Goal: Task Accomplishment & Management: Use online tool/utility

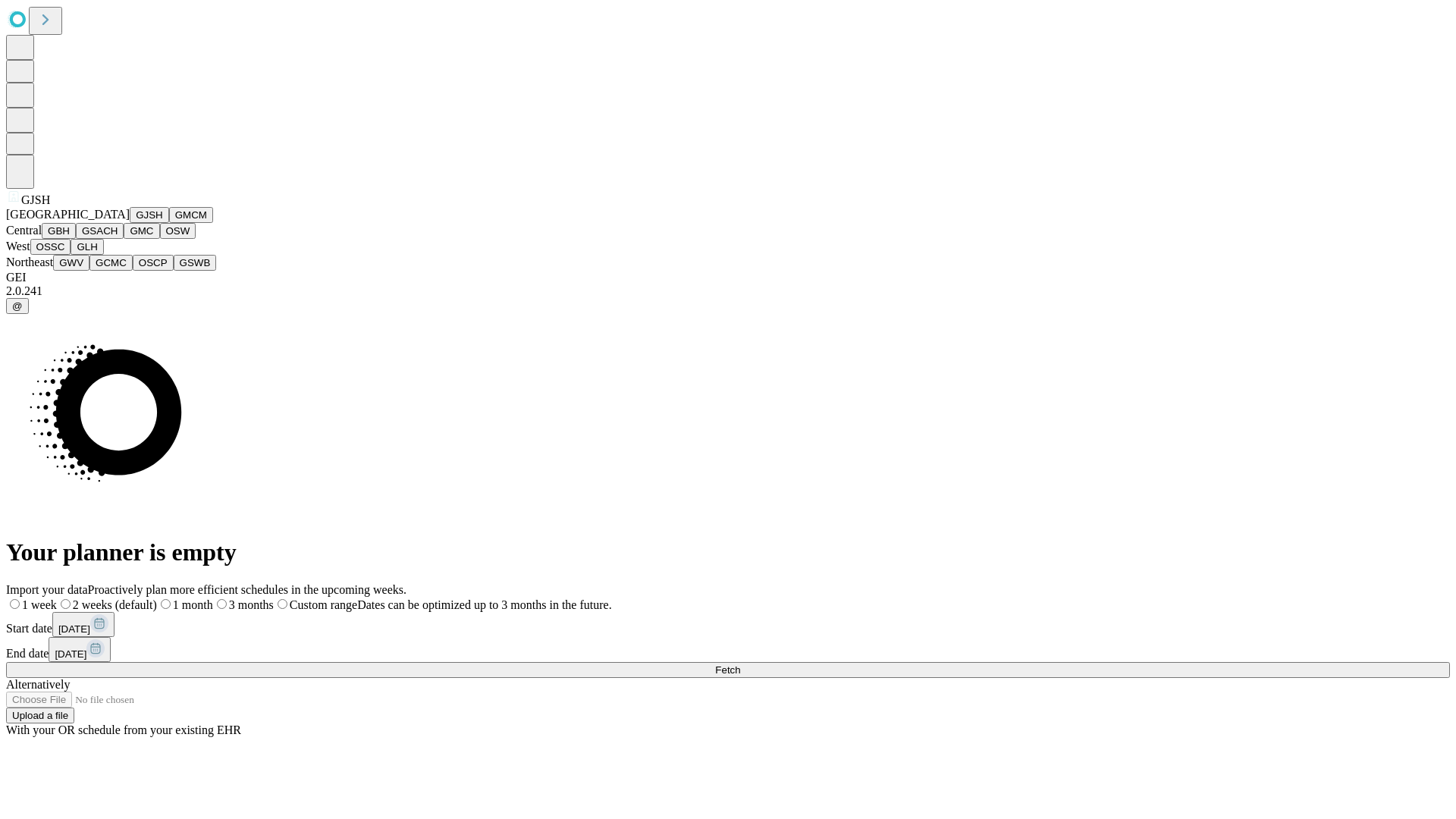
click at [129, 223] on button "GJSH" at bounding box center [149, 214] width 40 height 15
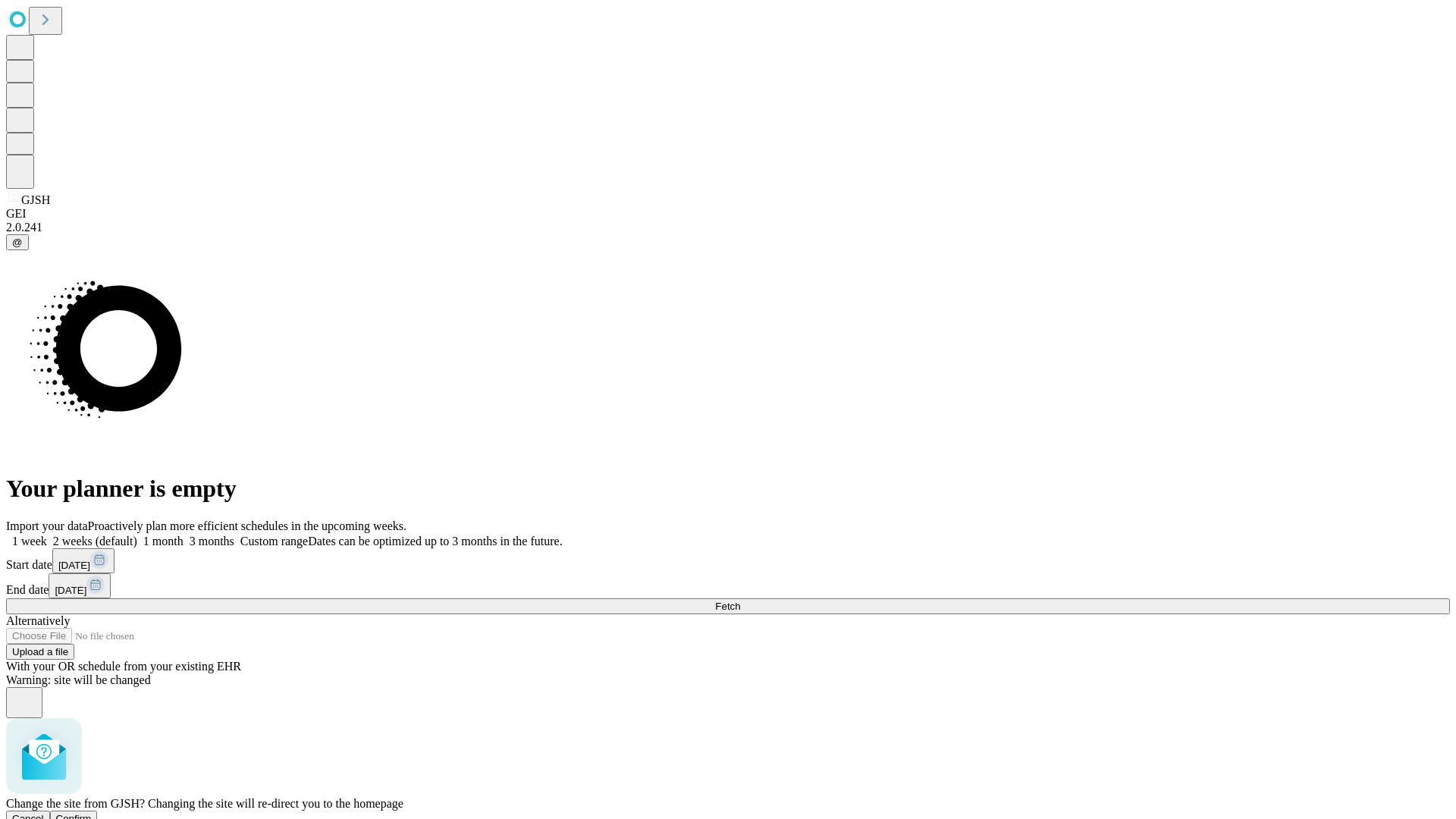
click at [92, 813] on span "Confirm" at bounding box center [73, 819] width 36 height 12
click at [47, 535] on label "1 week" at bounding box center [26, 541] width 41 height 13
click at [740, 601] on span "Fetch" at bounding box center [727, 607] width 25 height 12
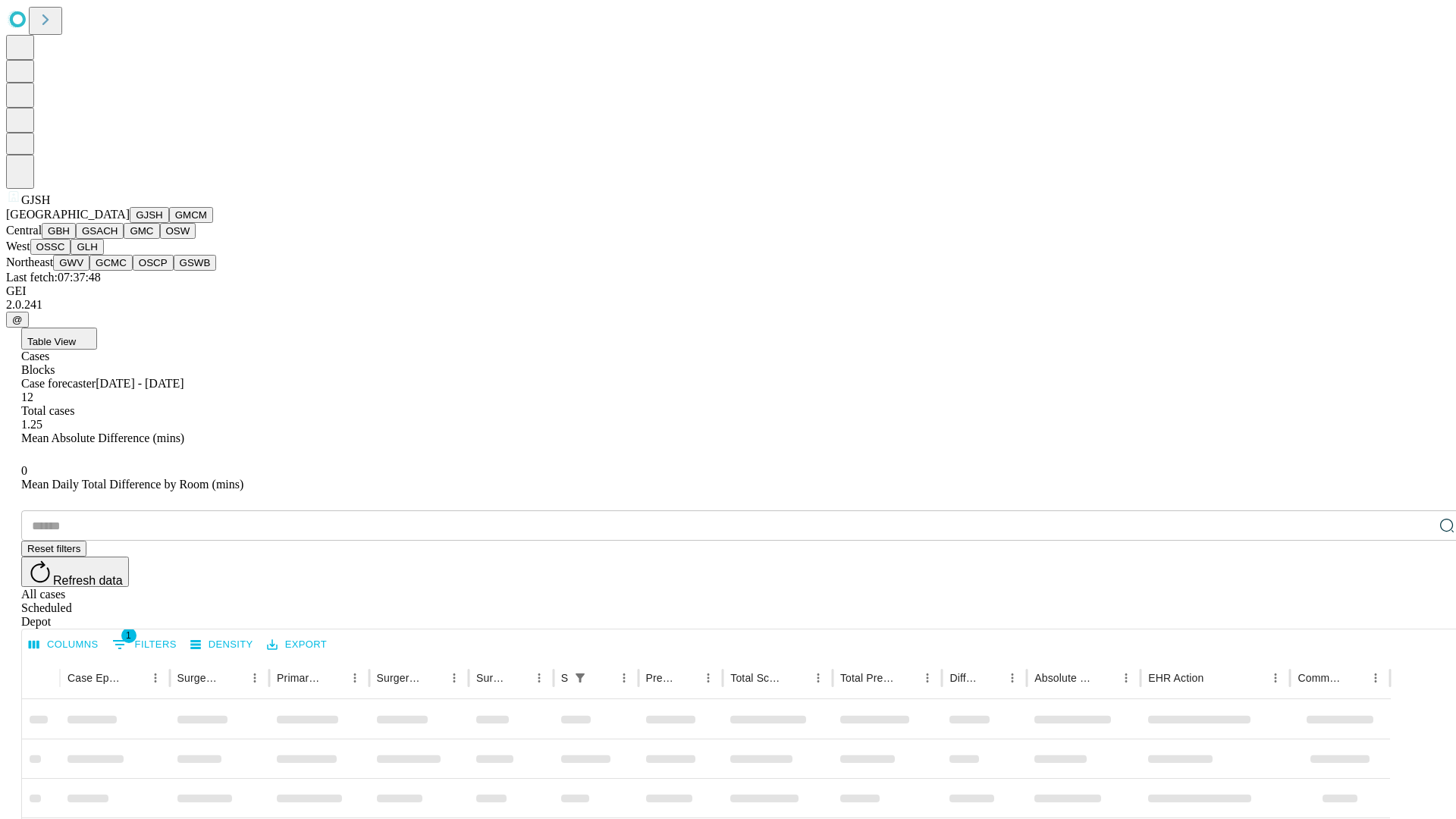
click at [169, 223] on button "GMCM" at bounding box center [191, 214] width 44 height 15
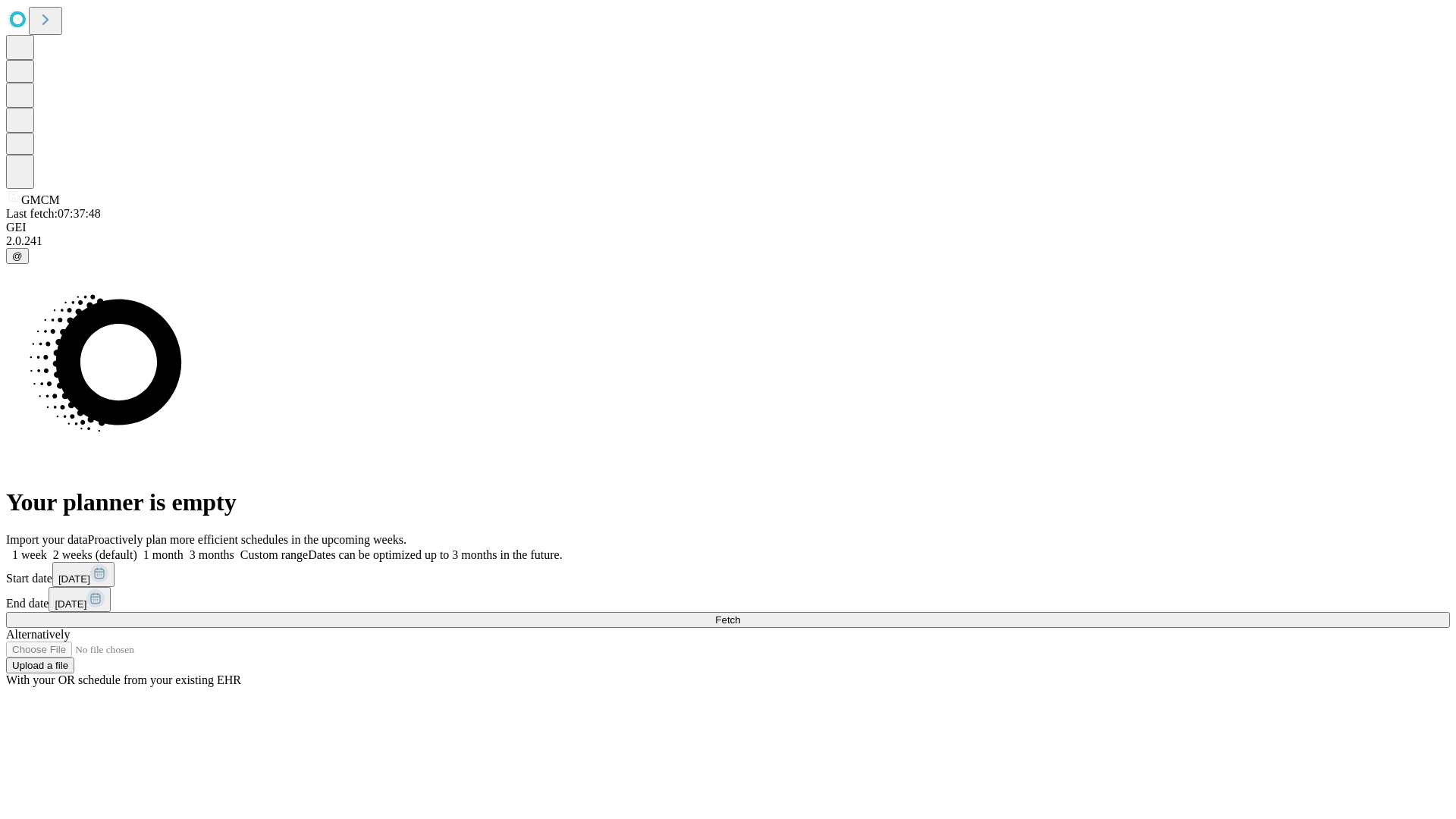
click at [47, 549] on label "1 week" at bounding box center [26, 554] width 41 height 13
click at [740, 614] on span "Fetch" at bounding box center [727, 620] width 25 height 12
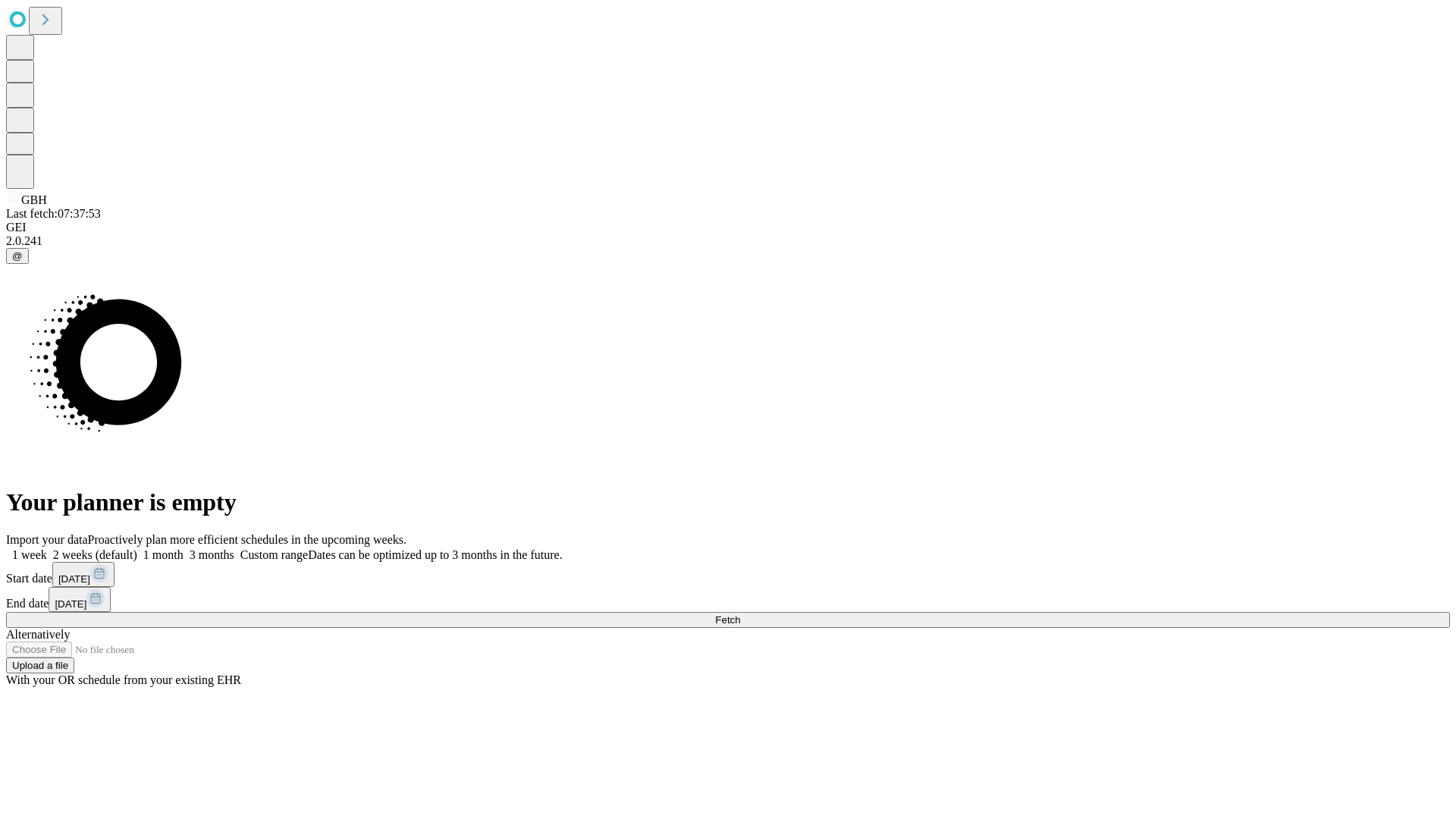
click at [47, 549] on label "1 week" at bounding box center [26, 554] width 41 height 13
click at [740, 614] on span "Fetch" at bounding box center [727, 620] width 25 height 12
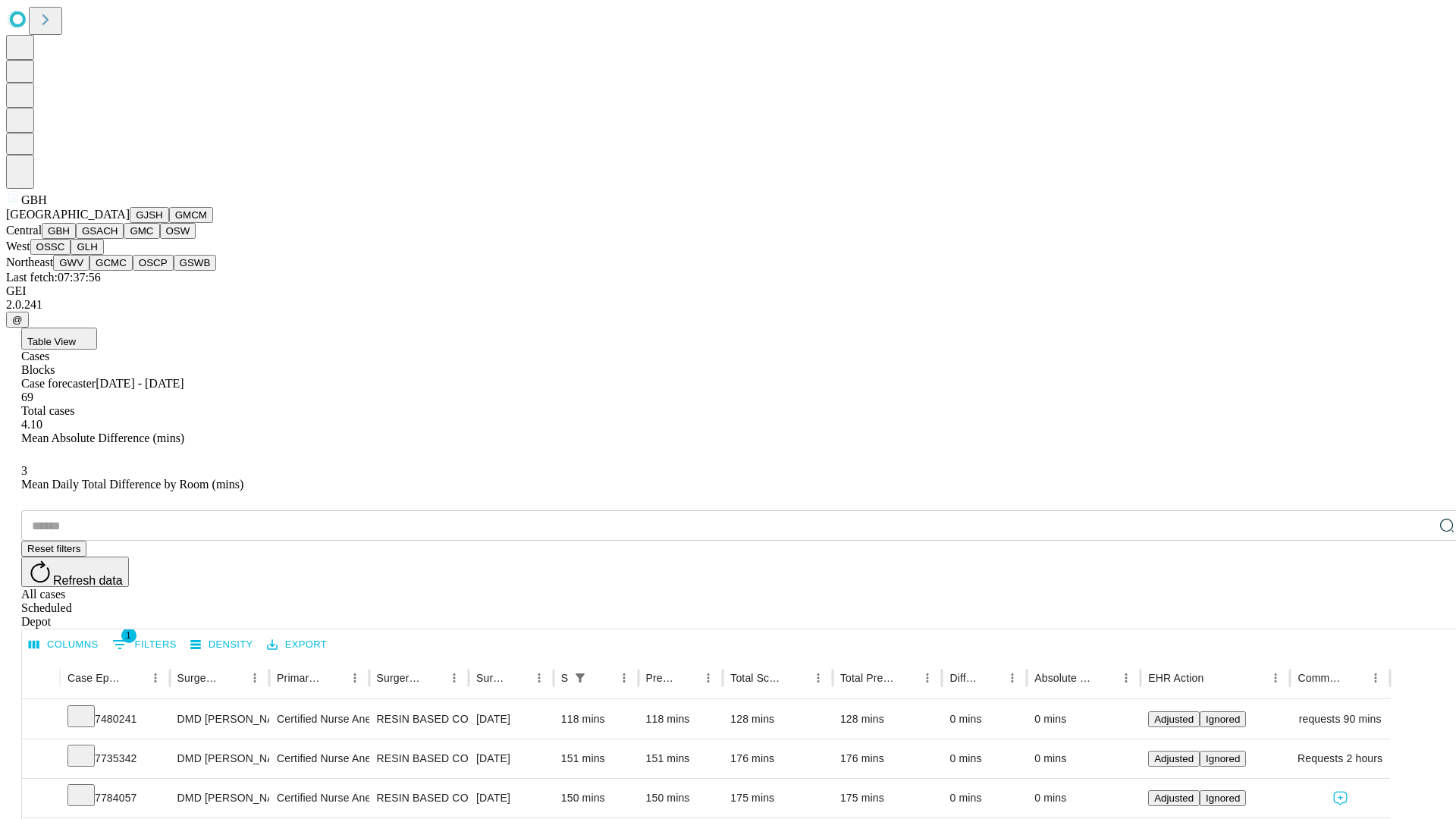
click at [118, 239] on button "GSACH" at bounding box center [99, 231] width 47 height 15
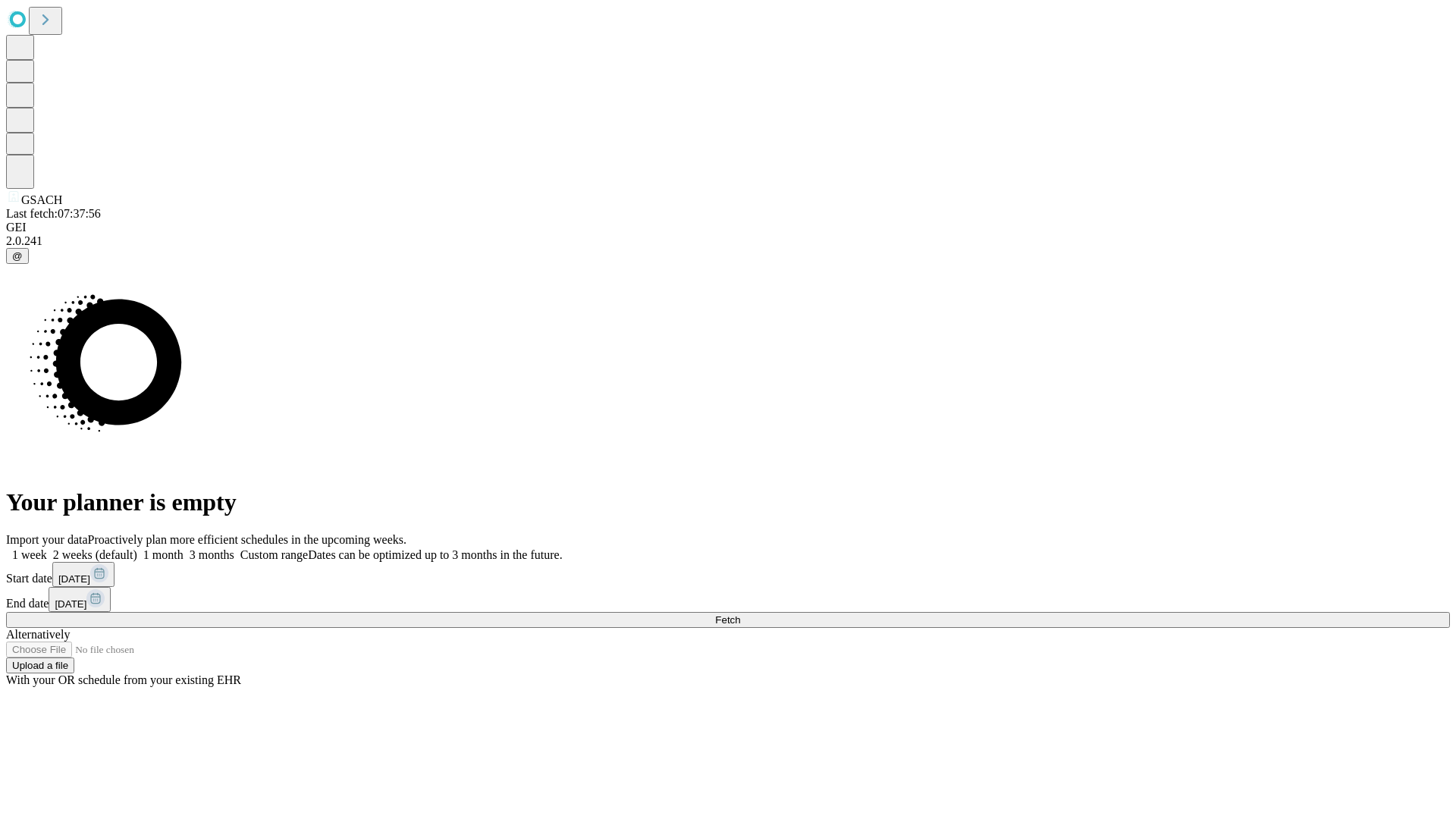
click at [740, 614] on span "Fetch" at bounding box center [727, 620] width 25 height 12
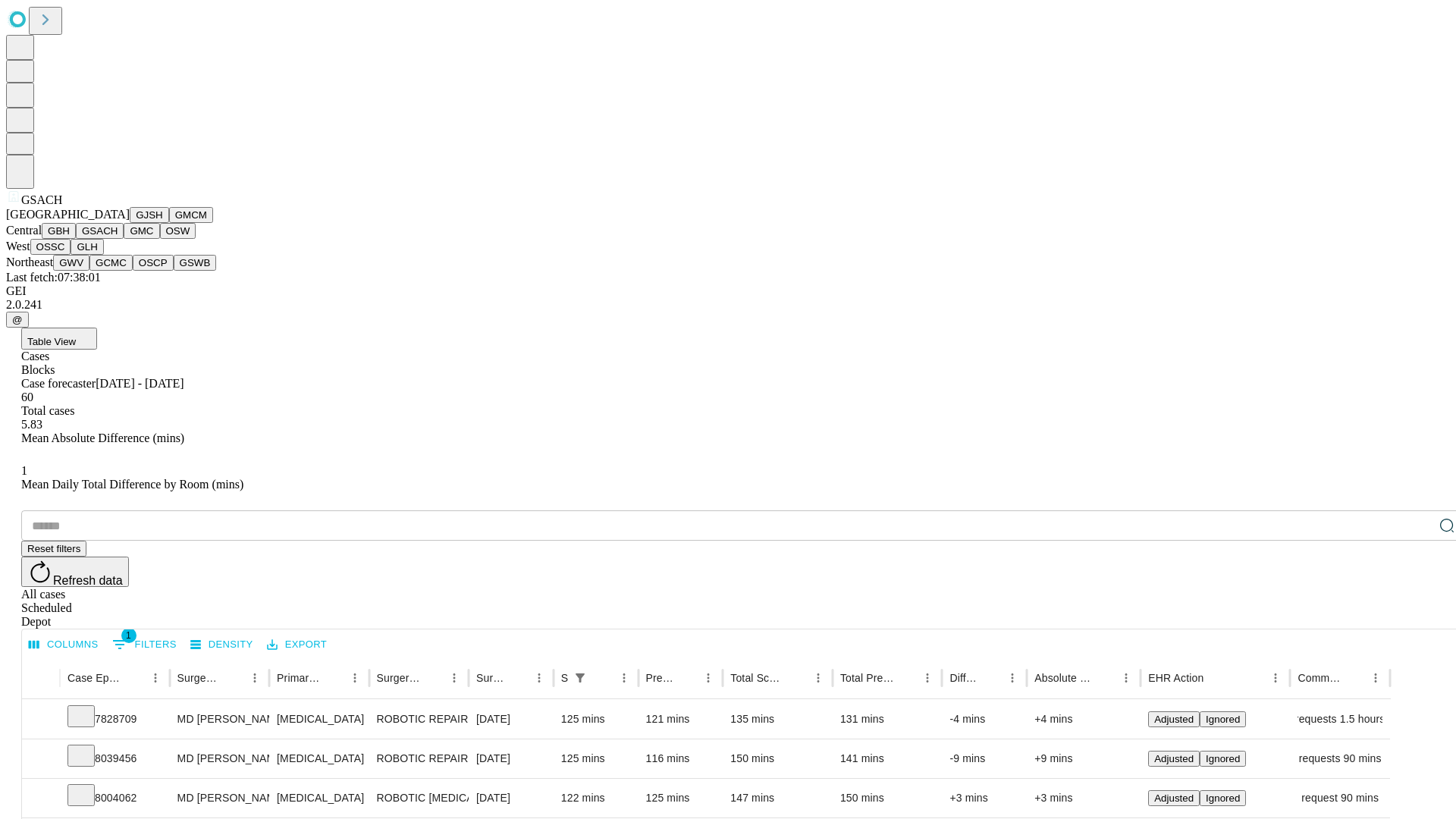
click at [124, 239] on button "GMC" at bounding box center [141, 231] width 36 height 15
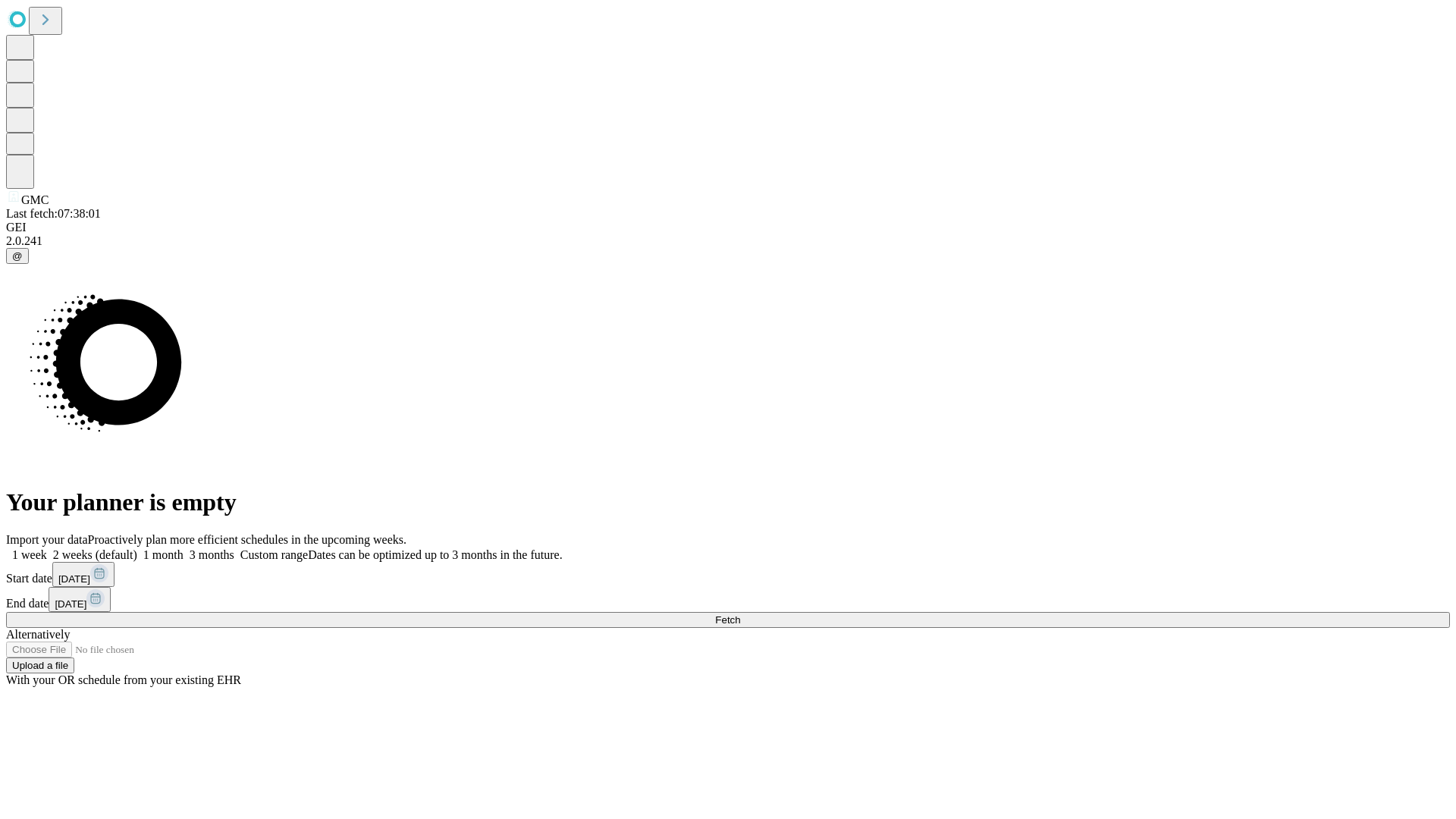
click at [740, 614] on span "Fetch" at bounding box center [727, 620] width 25 height 12
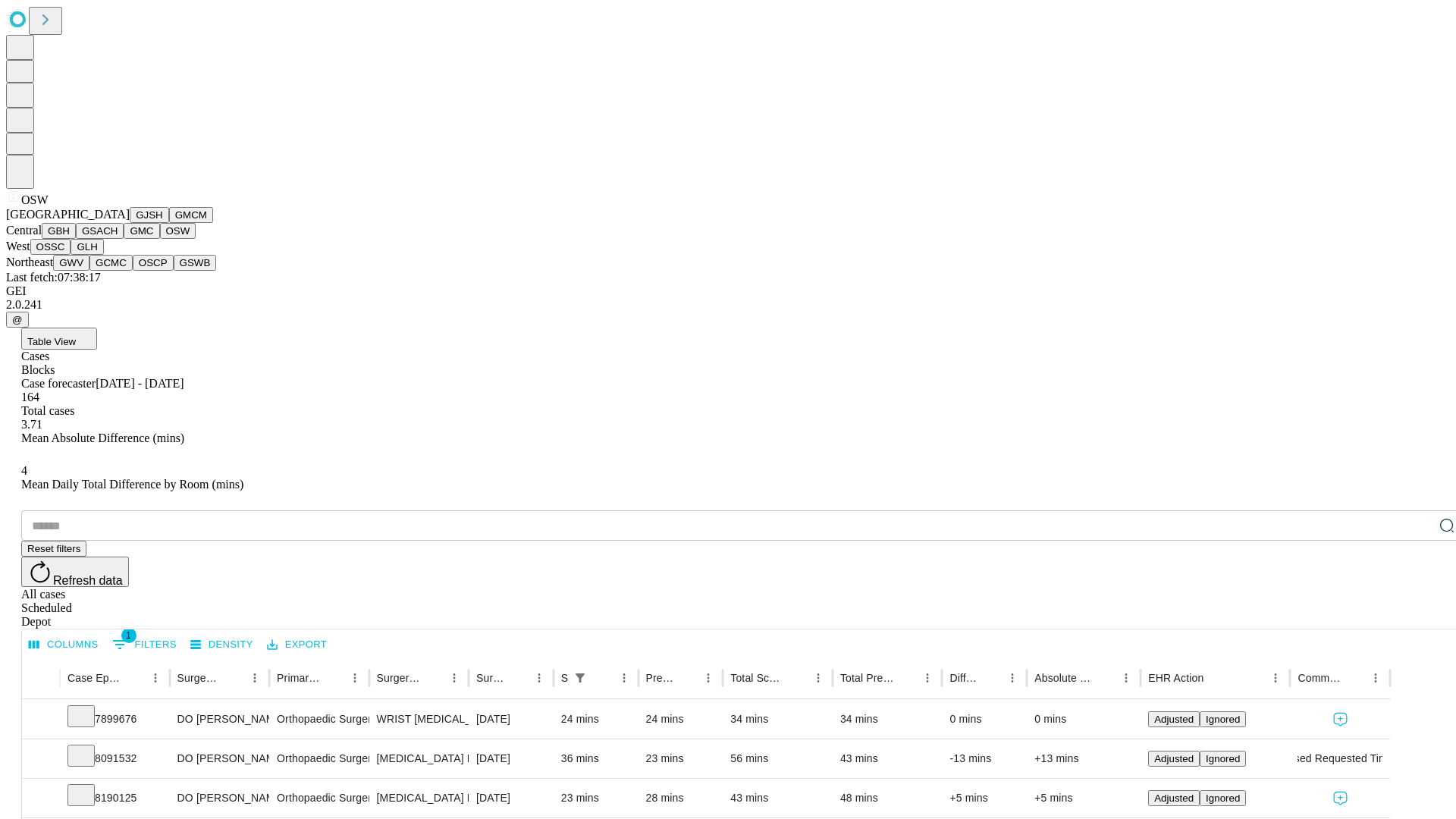
click at [71, 255] on button "OSSC" at bounding box center [50, 246] width 41 height 15
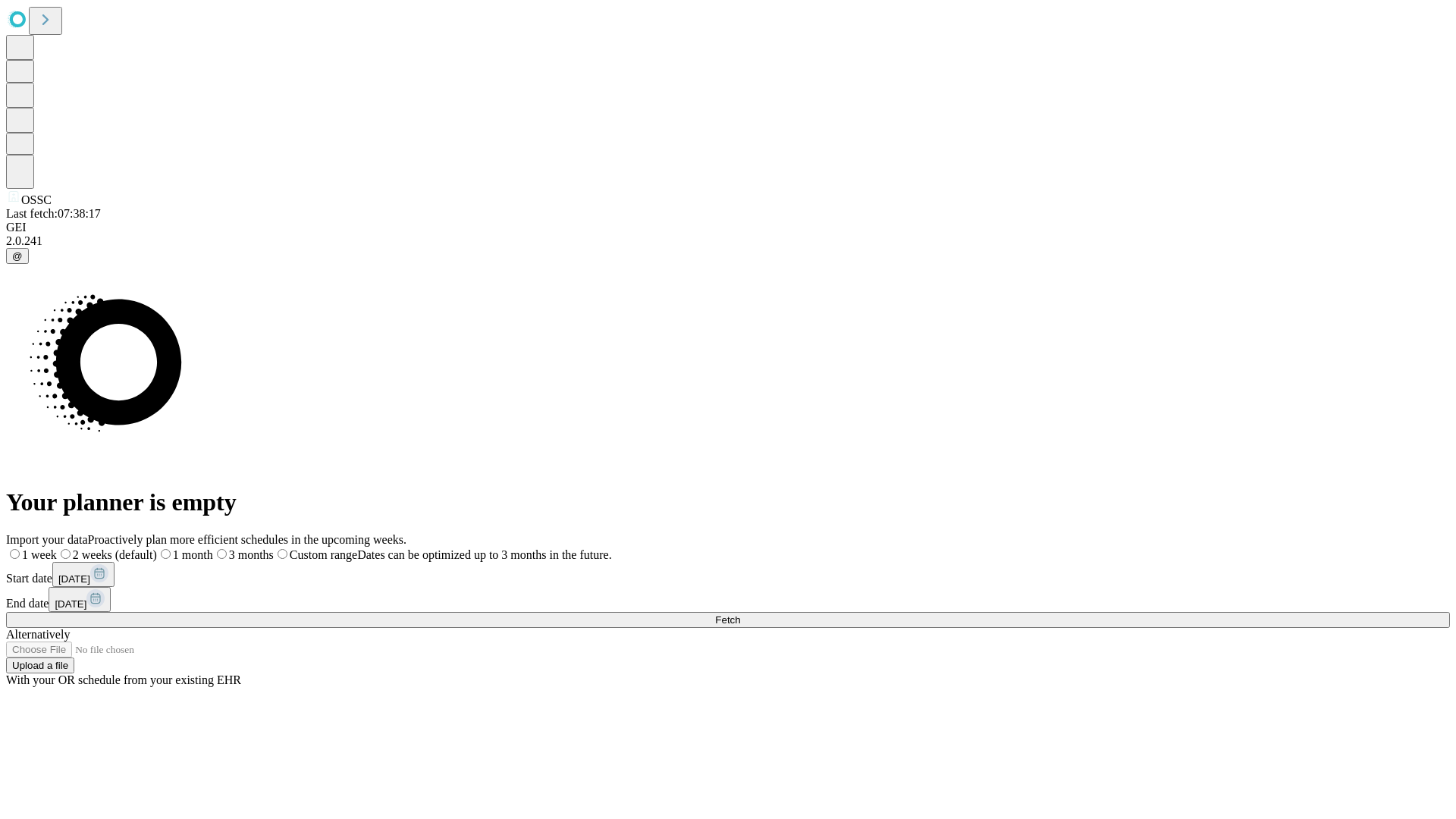
click at [57, 549] on label "1 week" at bounding box center [31, 554] width 51 height 13
click at [740, 614] on span "Fetch" at bounding box center [727, 620] width 25 height 12
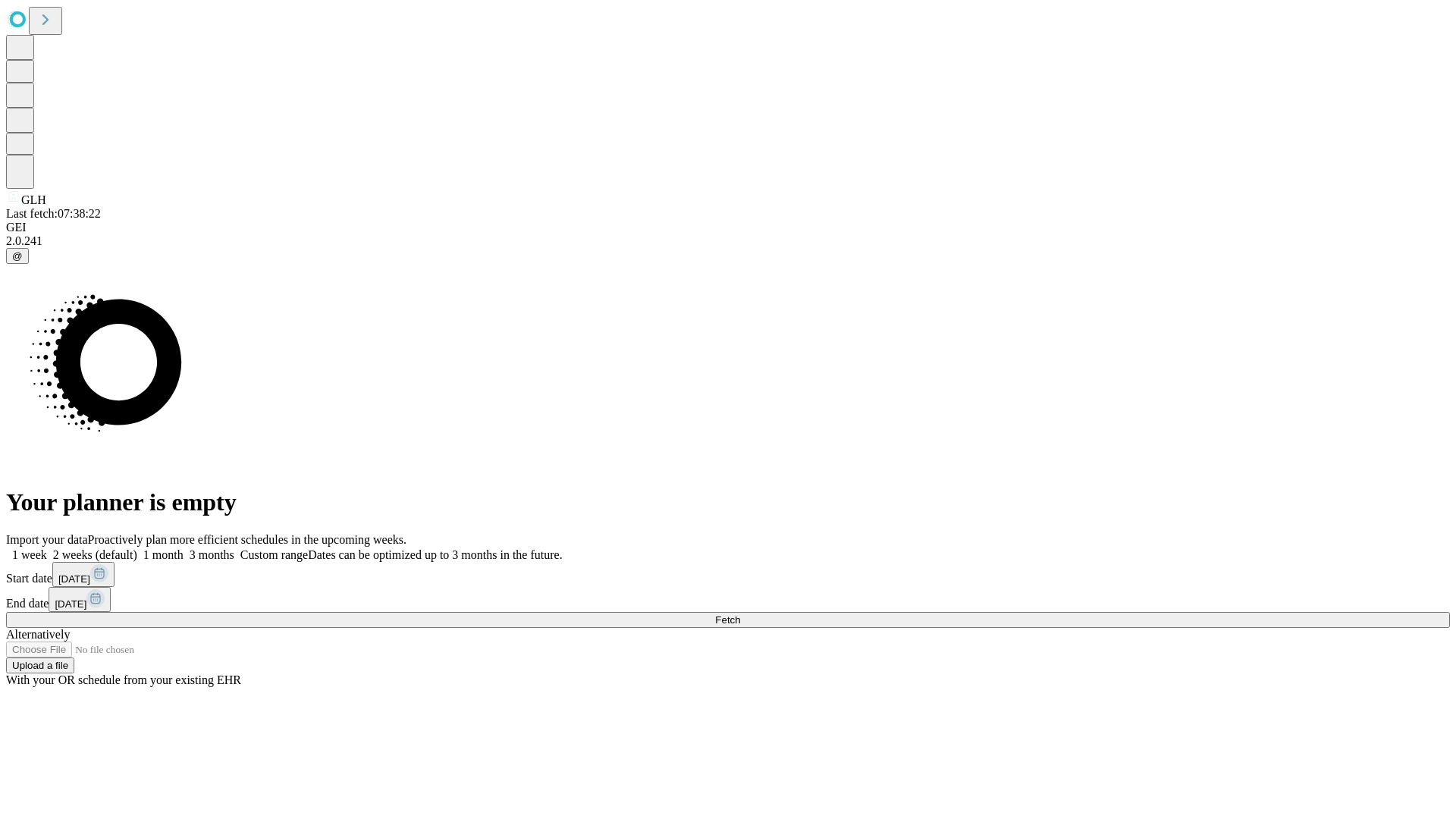
click at [47, 549] on label "1 week" at bounding box center [26, 554] width 41 height 13
click at [740, 614] on span "Fetch" at bounding box center [727, 620] width 25 height 12
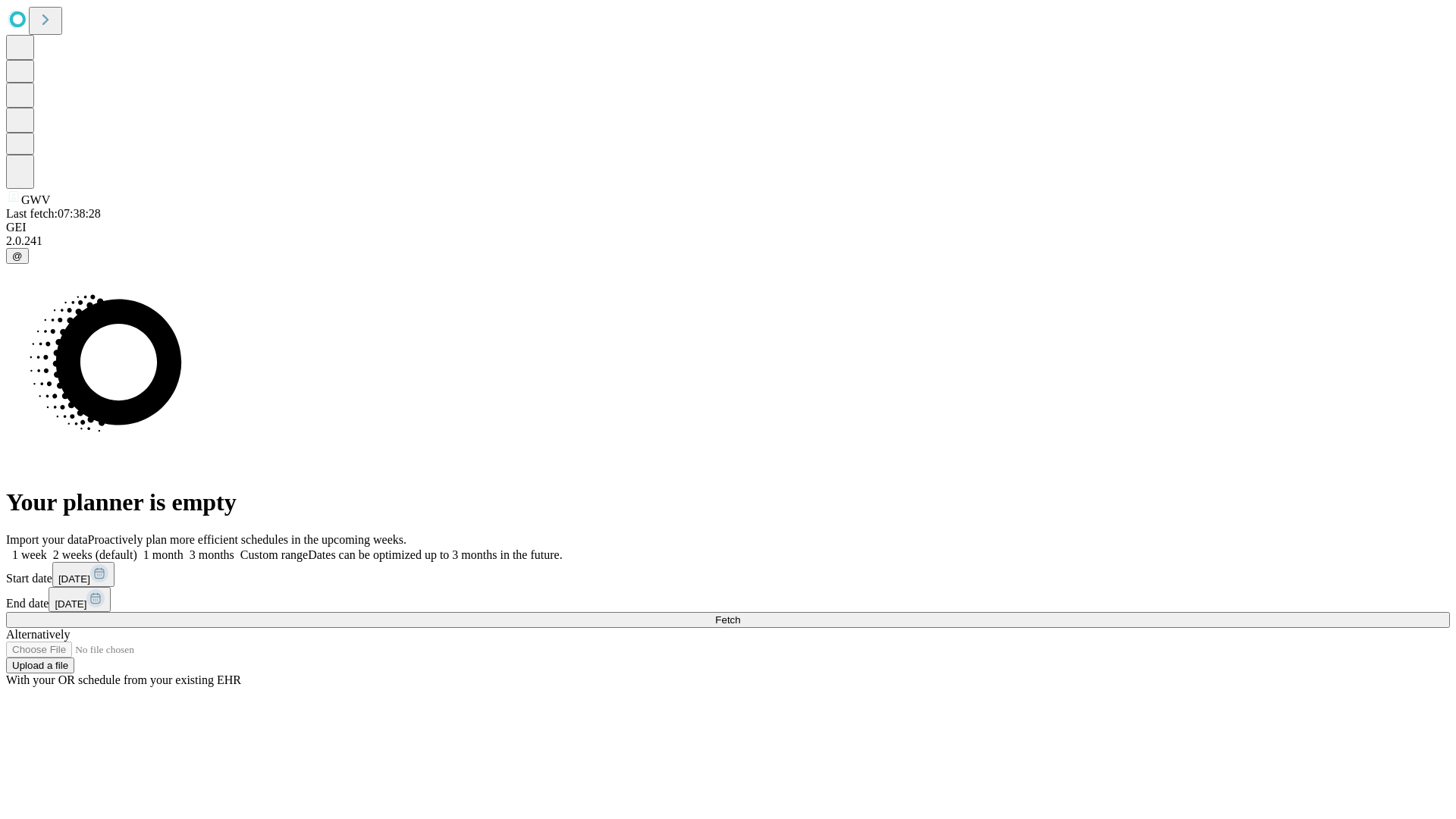
click at [47, 549] on label "1 week" at bounding box center [26, 554] width 41 height 13
click at [740, 614] on span "Fetch" at bounding box center [727, 620] width 25 height 12
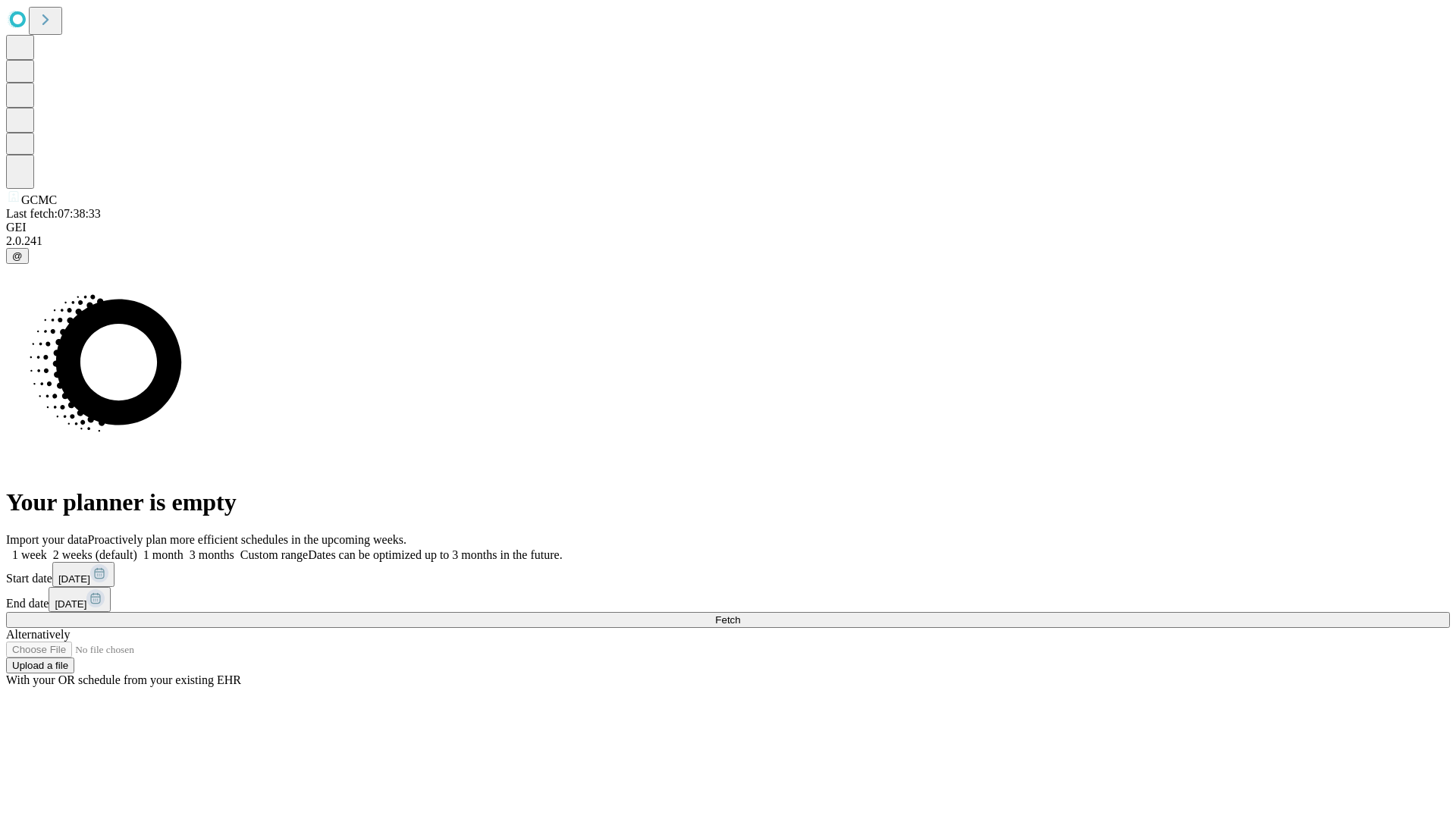
click at [47, 549] on label "1 week" at bounding box center [26, 554] width 41 height 13
click at [740, 614] on span "Fetch" at bounding box center [727, 620] width 25 height 12
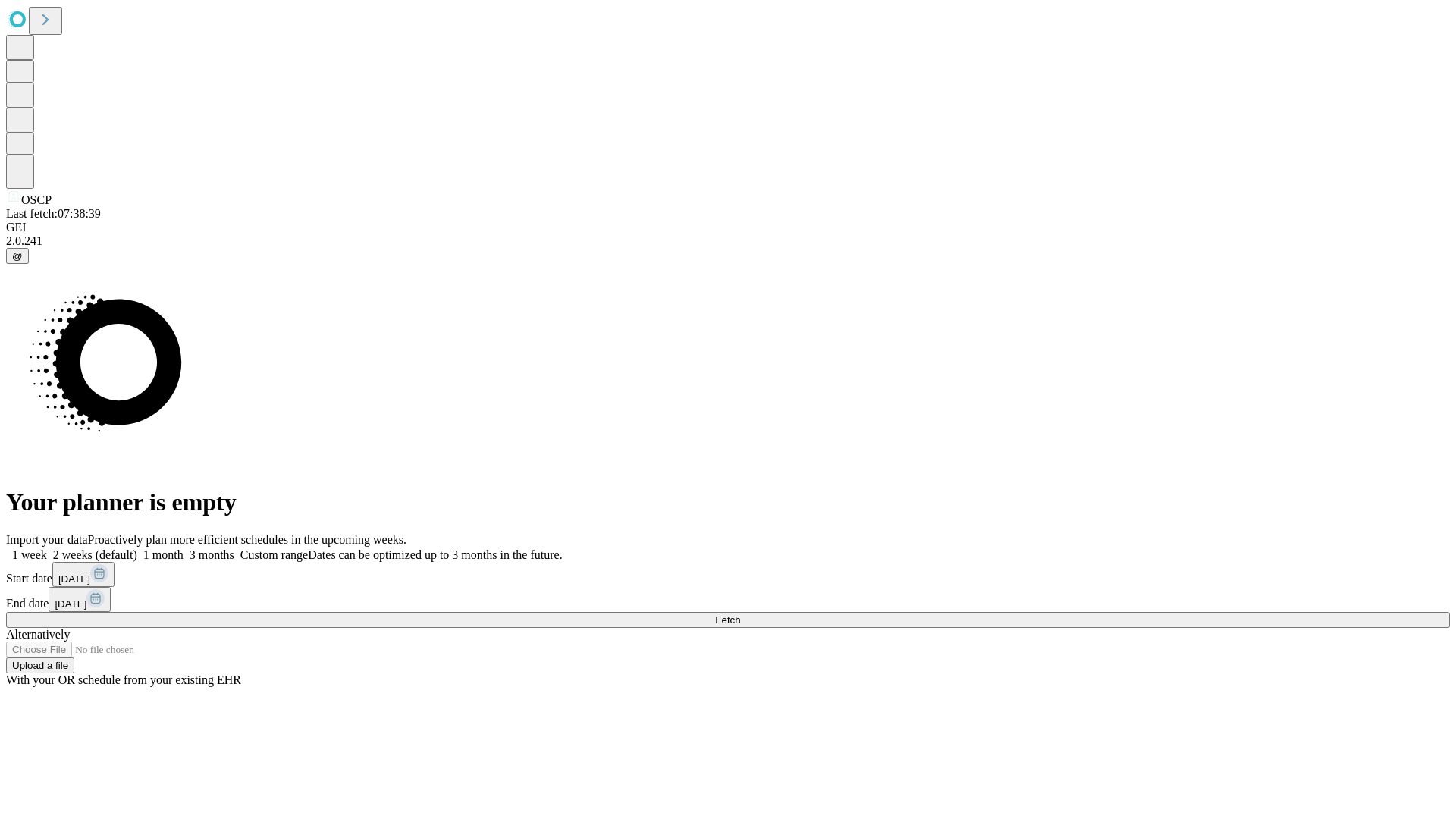
click at [47, 549] on label "1 week" at bounding box center [26, 554] width 41 height 13
click at [740, 614] on span "Fetch" at bounding box center [727, 620] width 25 height 12
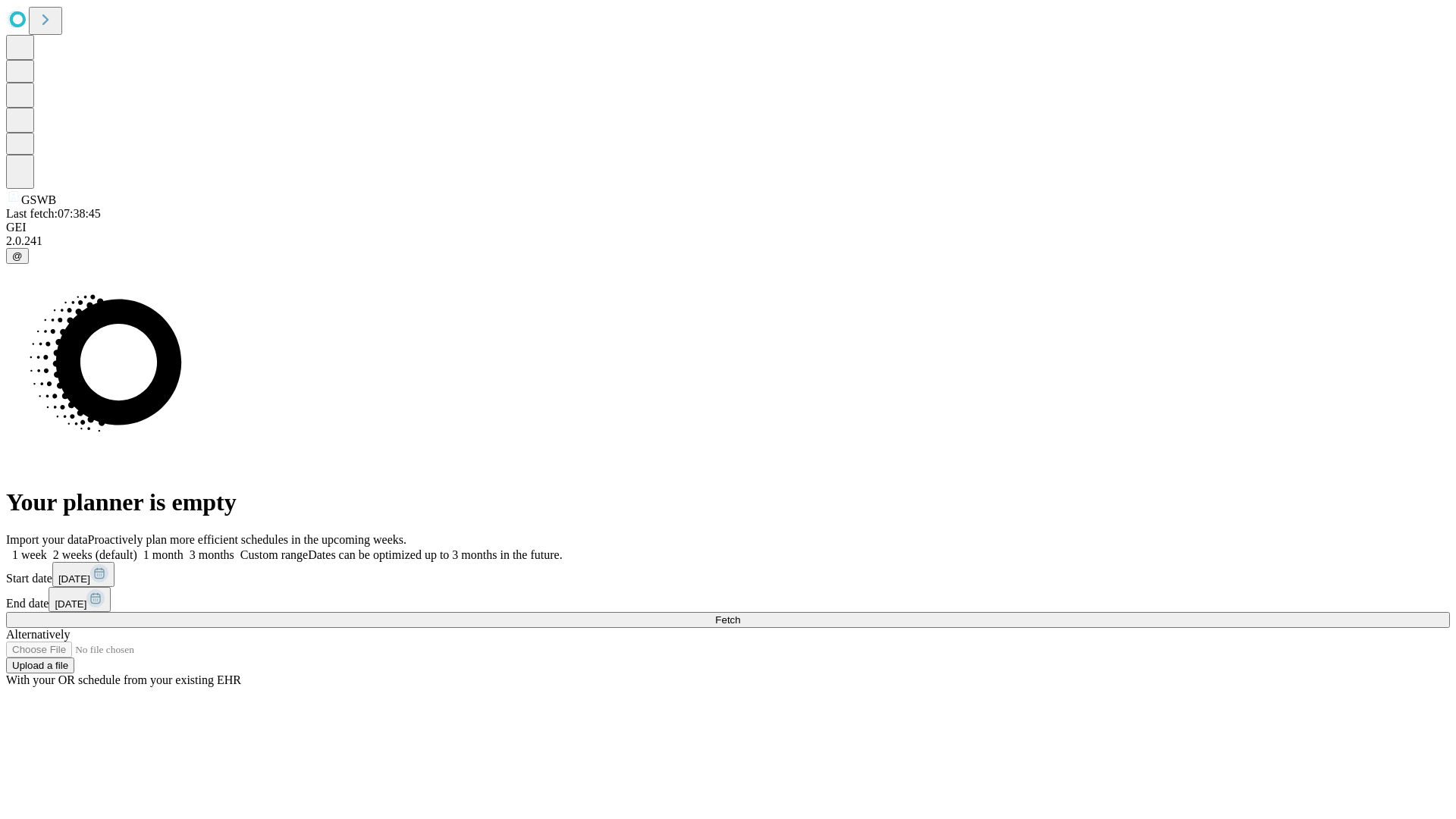
click at [47, 549] on label "1 week" at bounding box center [26, 554] width 41 height 13
click at [740, 614] on span "Fetch" at bounding box center [727, 620] width 25 height 12
